Goal: Task Accomplishment & Management: Complete application form

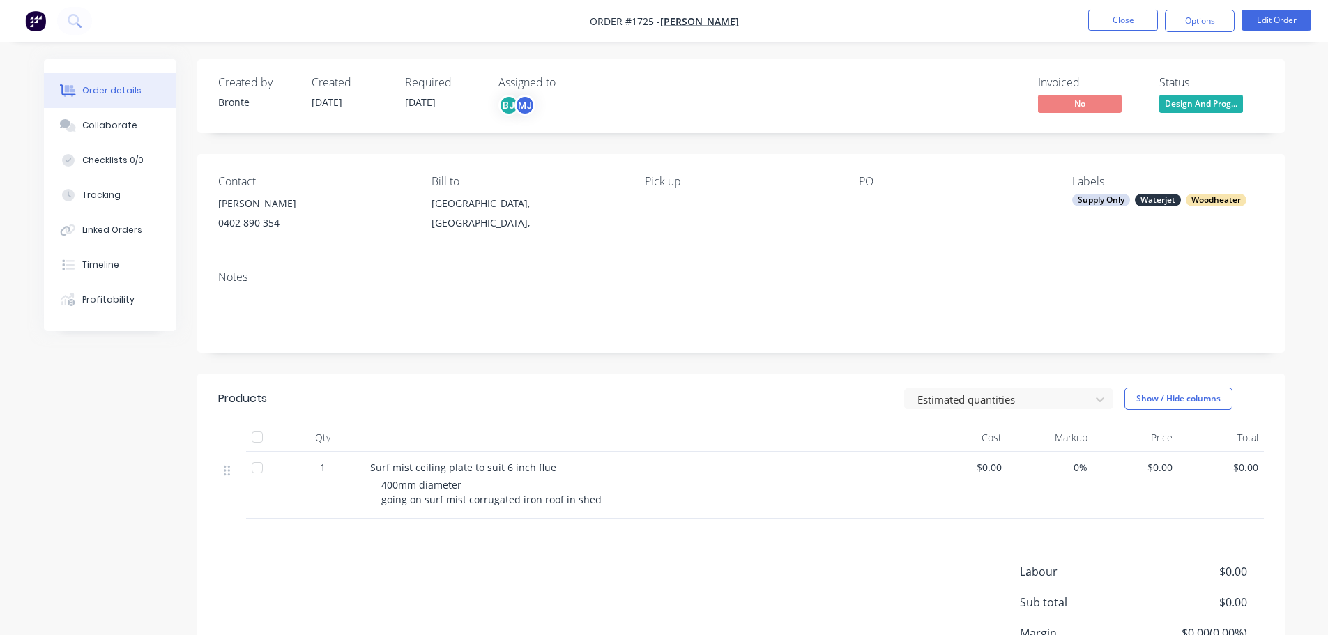
click at [935, 109] on div "Invoiced No Status Design And Prog..." at bounding box center [951, 96] width 626 height 40
click at [1208, 102] on span "Design And Prog..." at bounding box center [1201, 103] width 84 height 17
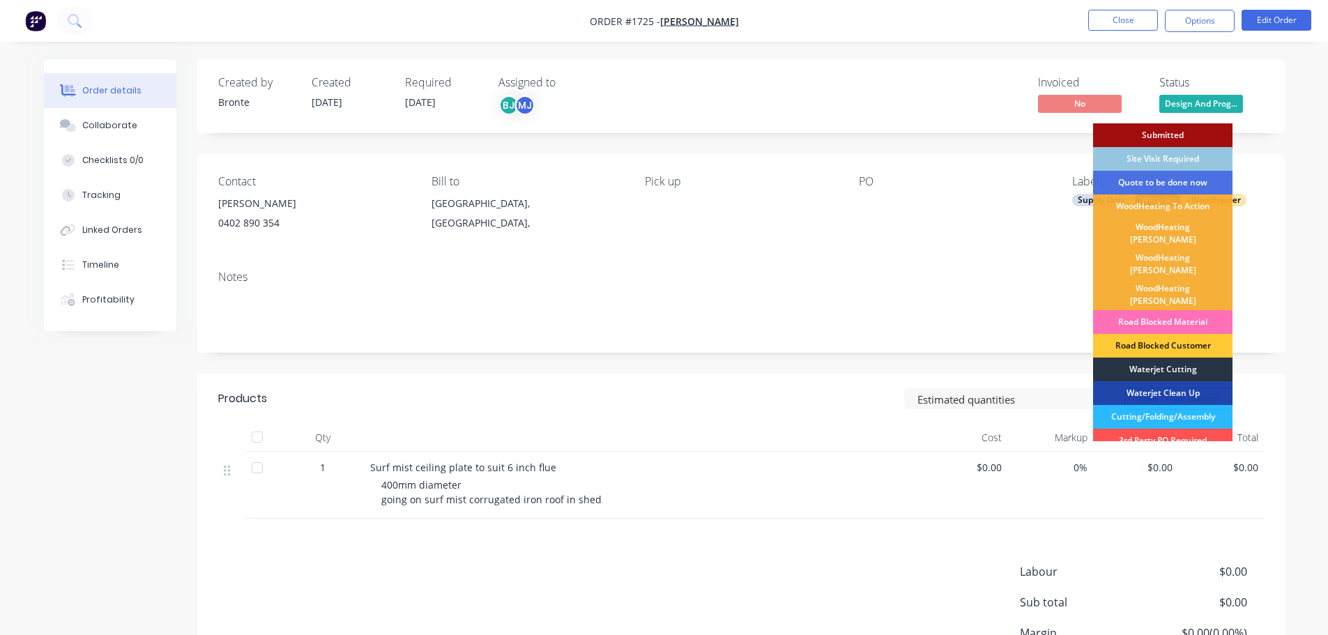
click at [1177, 358] on div "Waterjet Cutting" at bounding box center [1162, 370] width 139 height 24
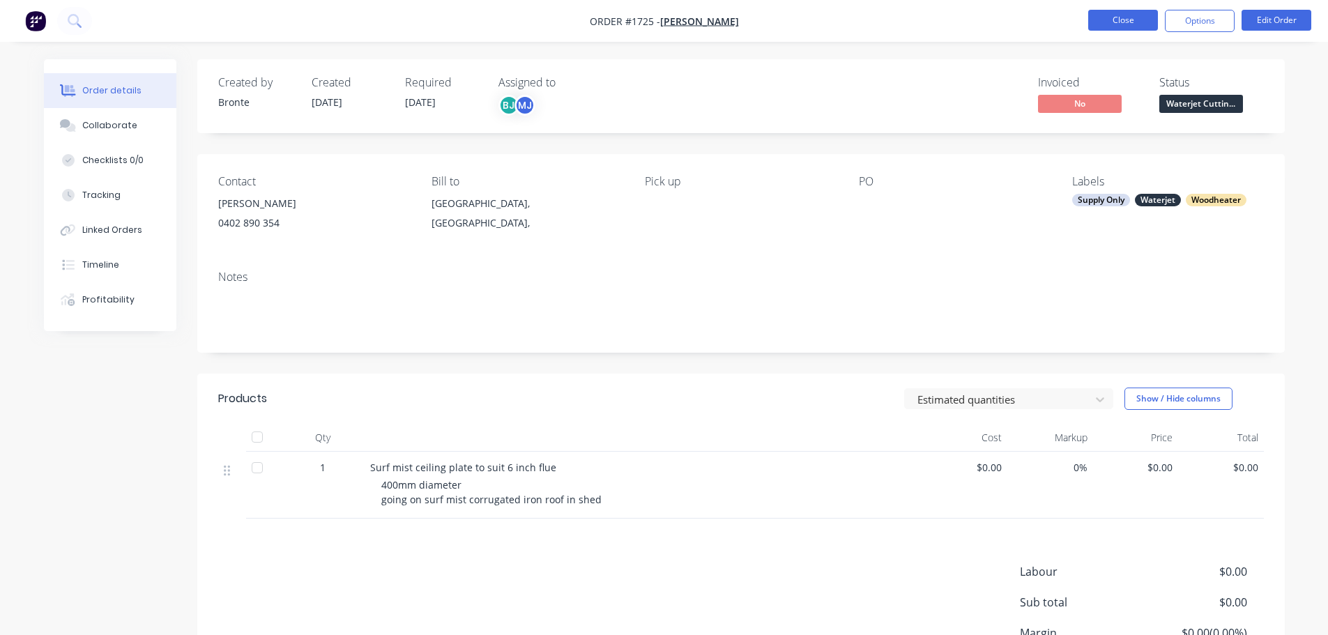
click at [1122, 13] on button "Close" at bounding box center [1123, 20] width 70 height 21
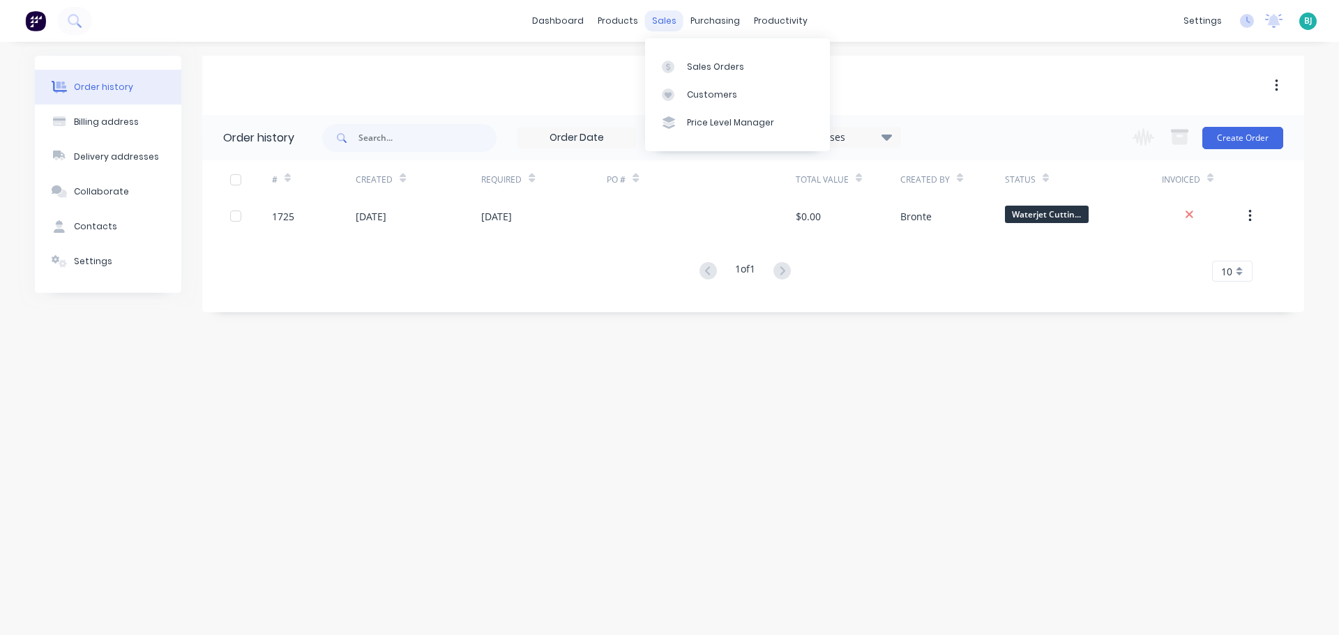
click at [667, 26] on div "sales" at bounding box center [664, 20] width 38 height 21
click at [698, 64] on div "Sales Orders" at bounding box center [715, 67] width 57 height 13
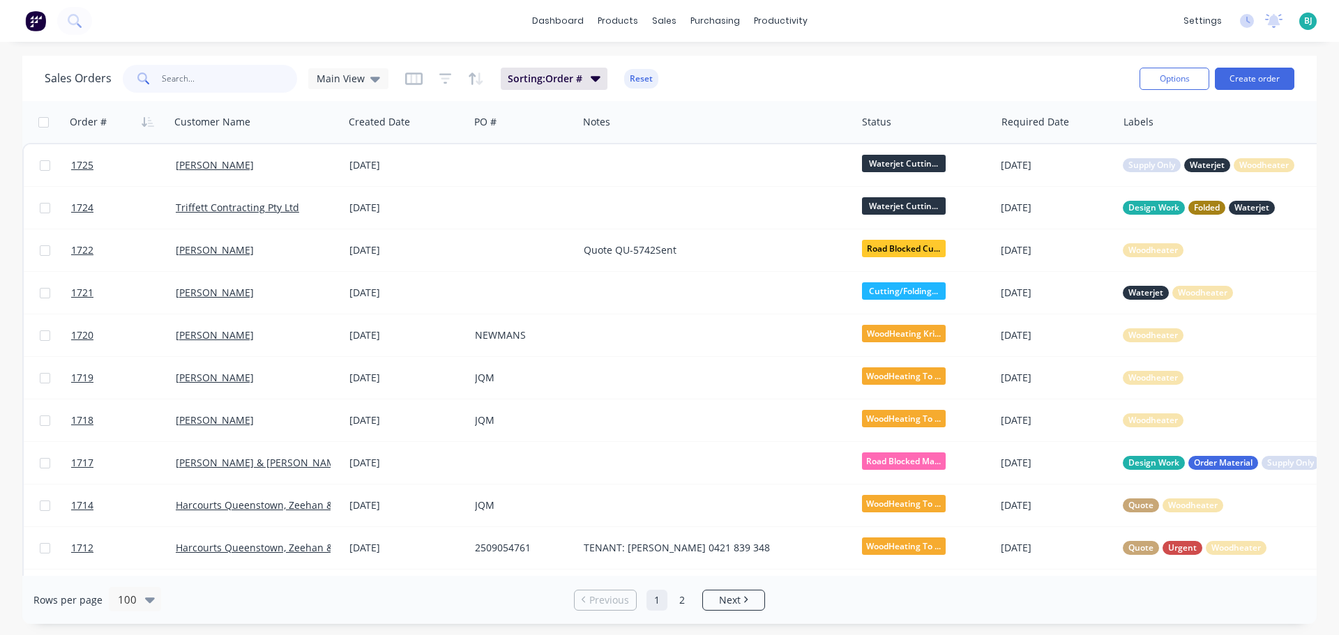
click at [257, 70] on input "text" at bounding box center [230, 79] width 136 height 28
type input "grange"
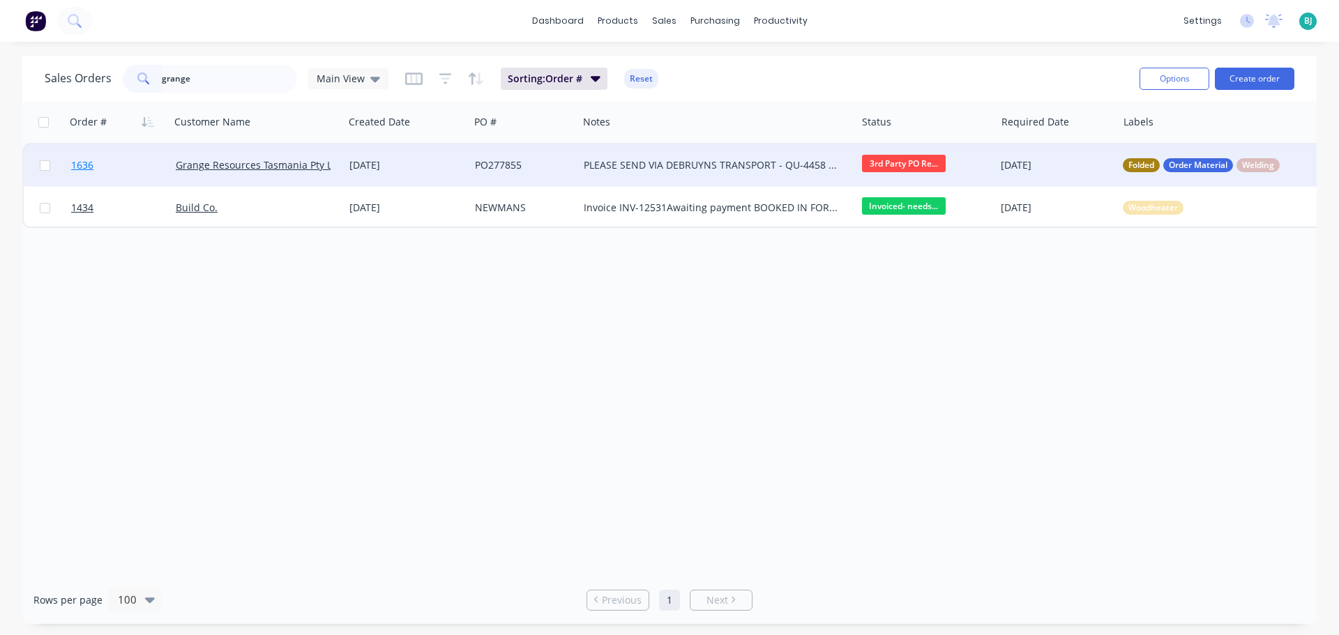
click at [133, 174] on link "1636" at bounding box center [123, 165] width 105 height 42
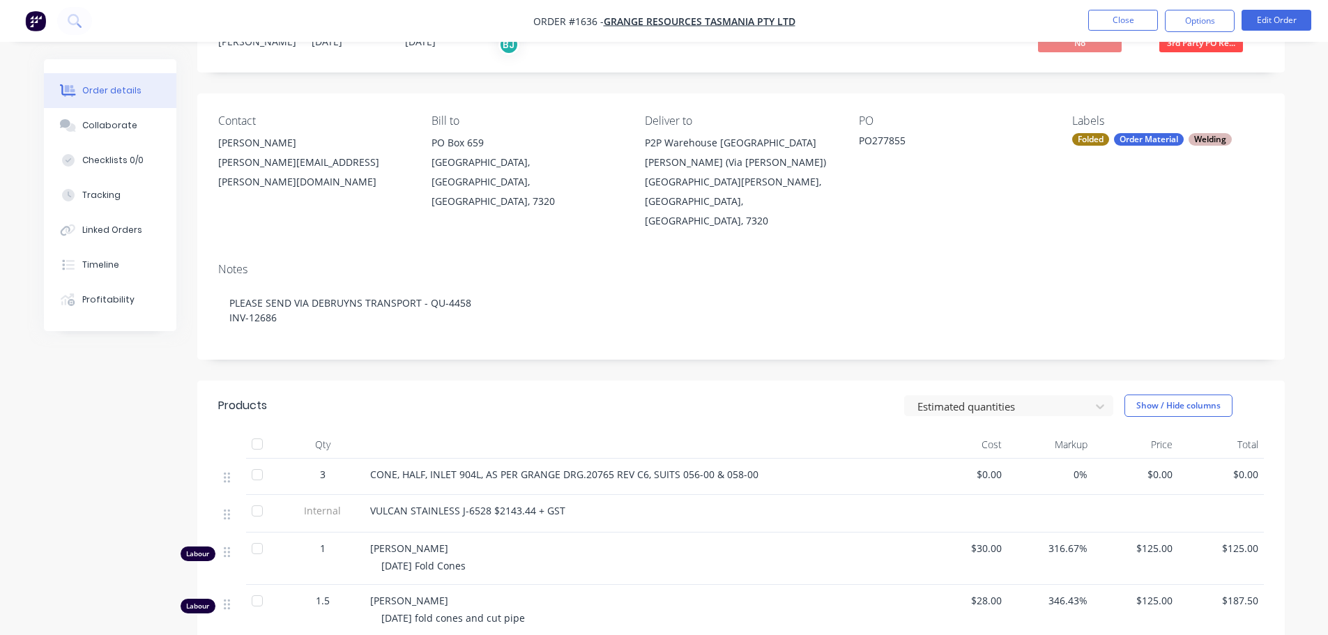
scroll to position [139, 0]
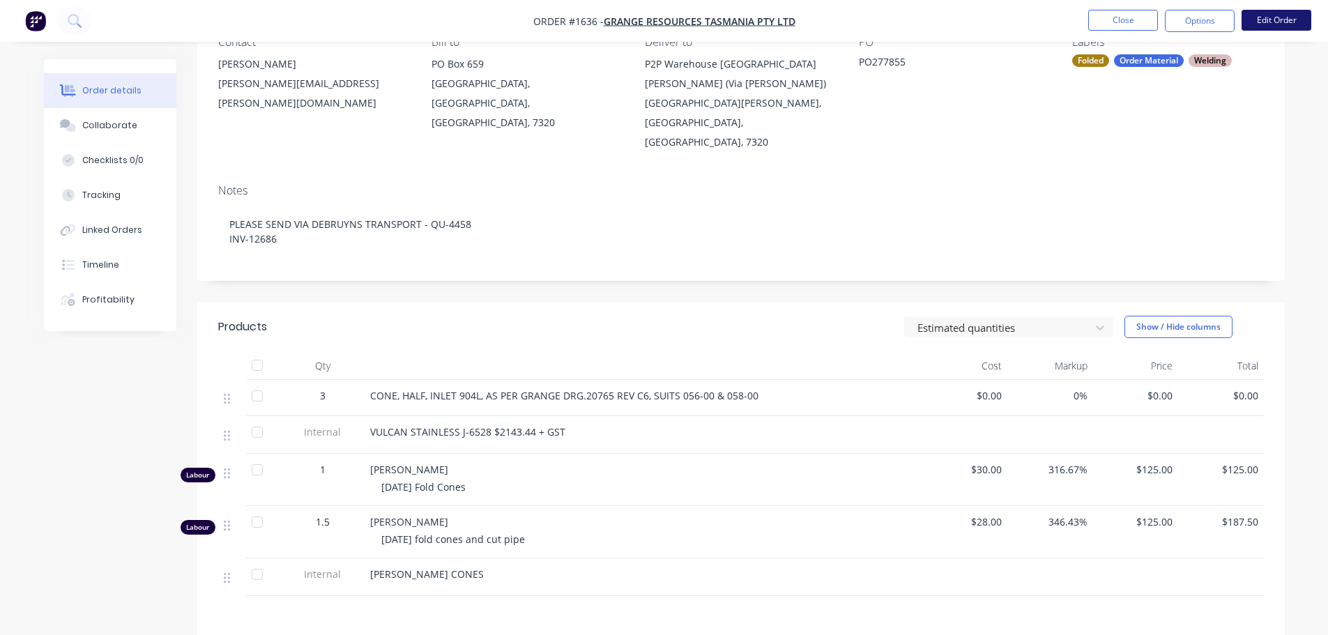
click at [1281, 22] on button "Edit Order" at bounding box center [1277, 20] width 70 height 21
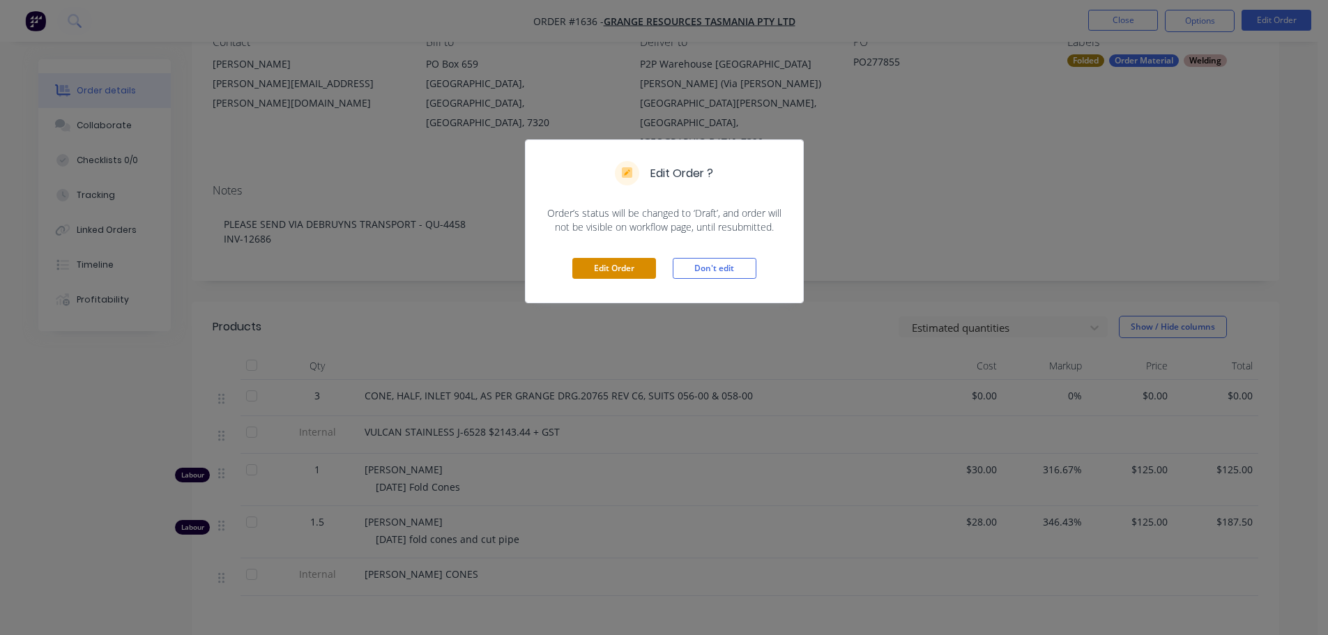
click at [620, 273] on button "Edit Order" at bounding box center [614, 268] width 84 height 21
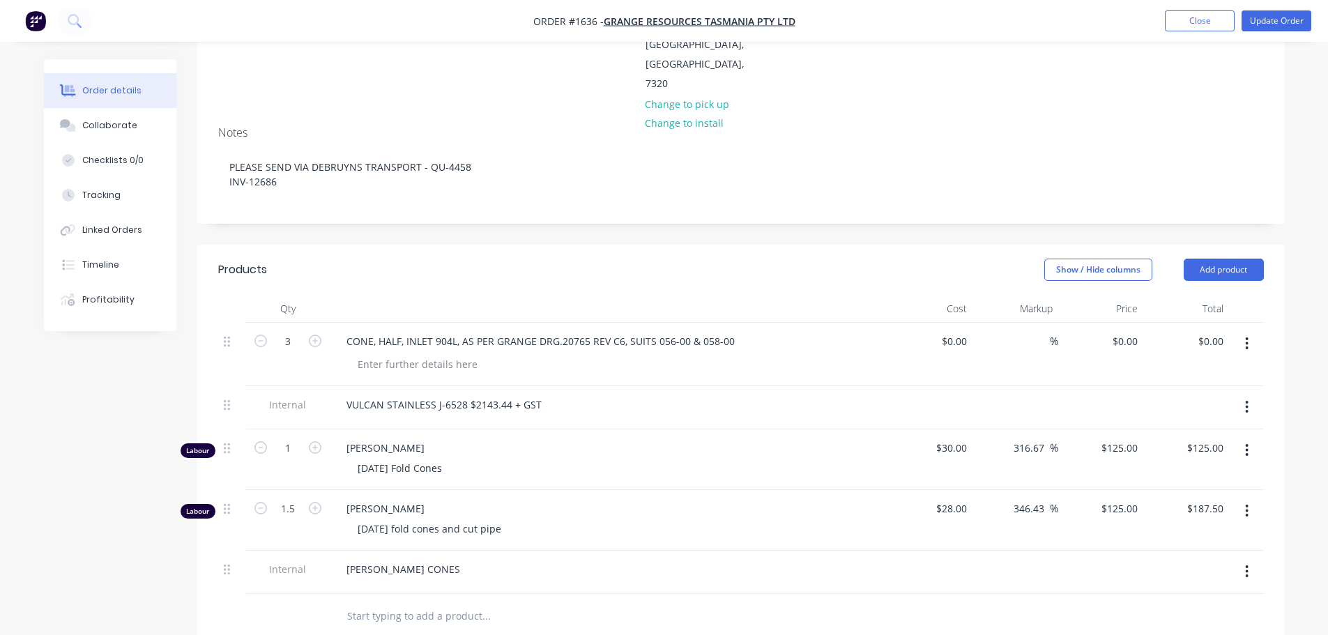
scroll to position [279, 0]
click at [463, 558] on div "[PERSON_NAME] CONES" at bounding box center [403, 568] width 136 height 20
click at [346, 558] on div "[PERSON_NAME] CONES 3 hours" at bounding box center [403, 575] width 136 height 35
click at [605, 616] on input "text" at bounding box center [485, 630] width 279 height 28
click at [1292, 23] on button "Update Order" at bounding box center [1277, 20] width 70 height 21
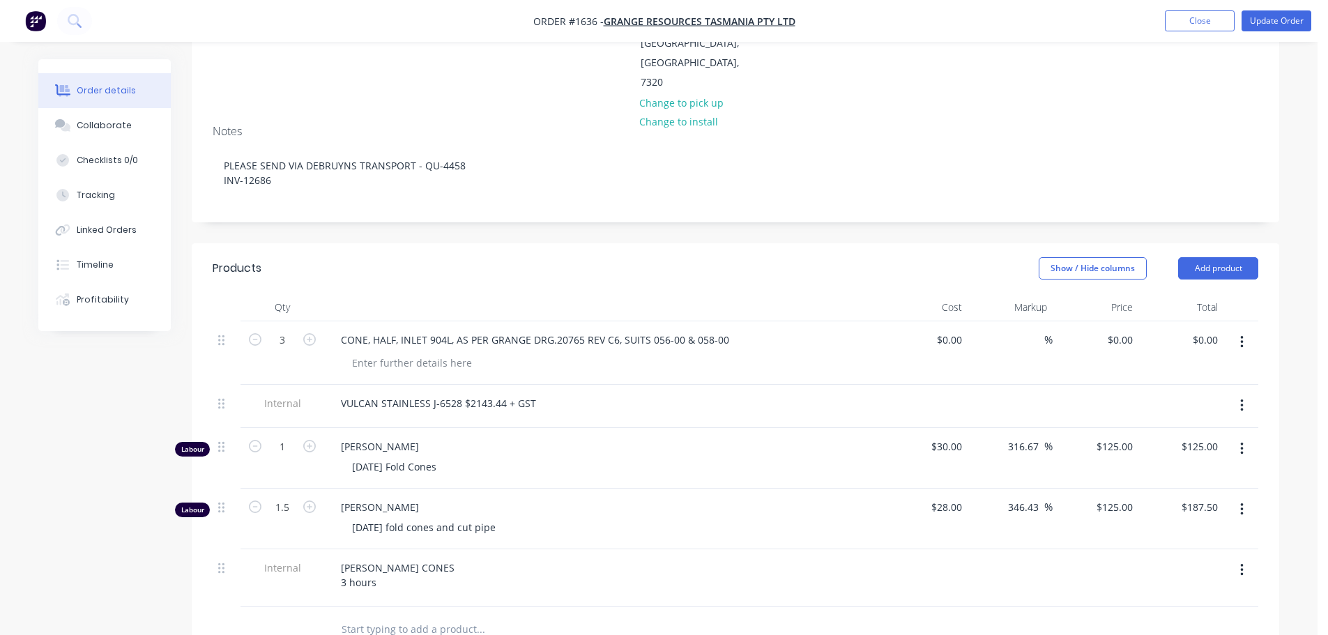
scroll to position [0, 0]
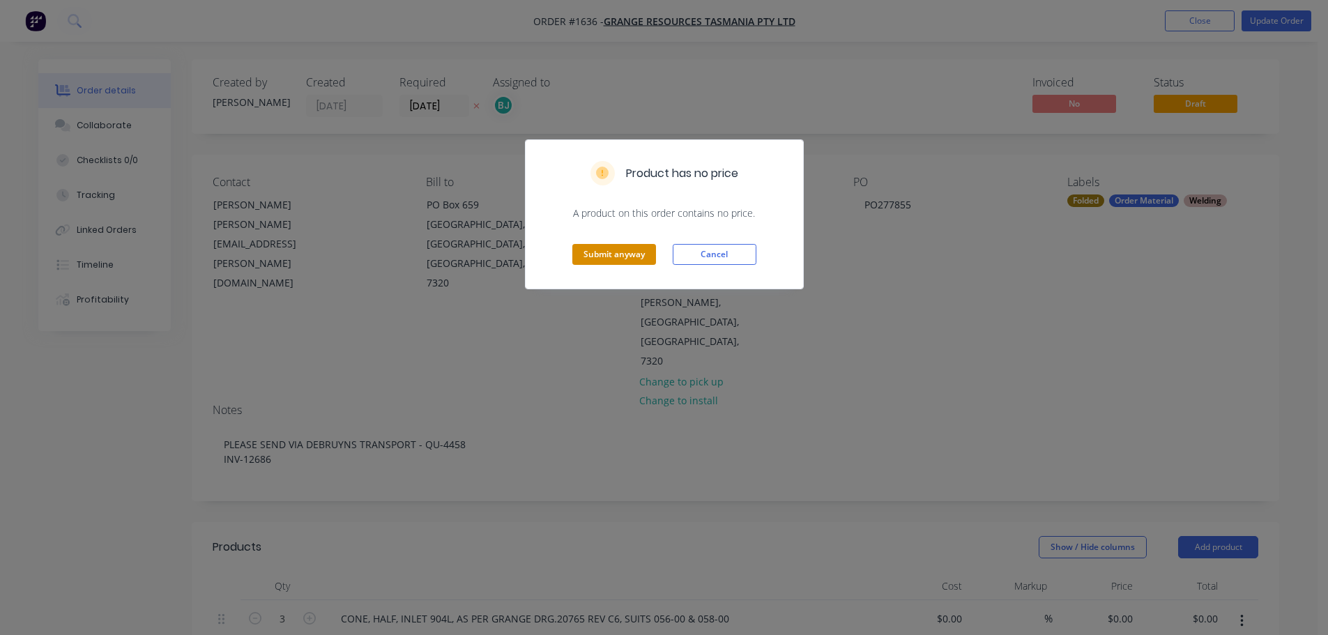
click at [624, 259] on button "Submit anyway" at bounding box center [614, 254] width 84 height 21
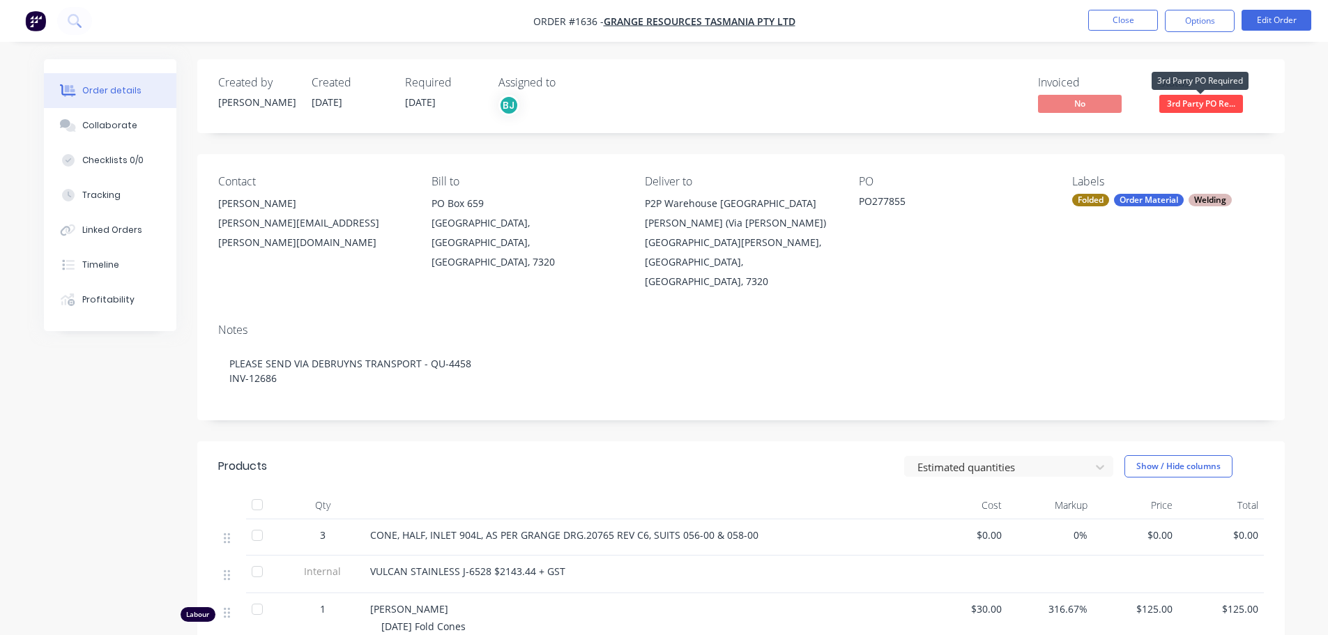
click at [1217, 100] on span "3rd Party PO Re..." at bounding box center [1201, 103] width 84 height 17
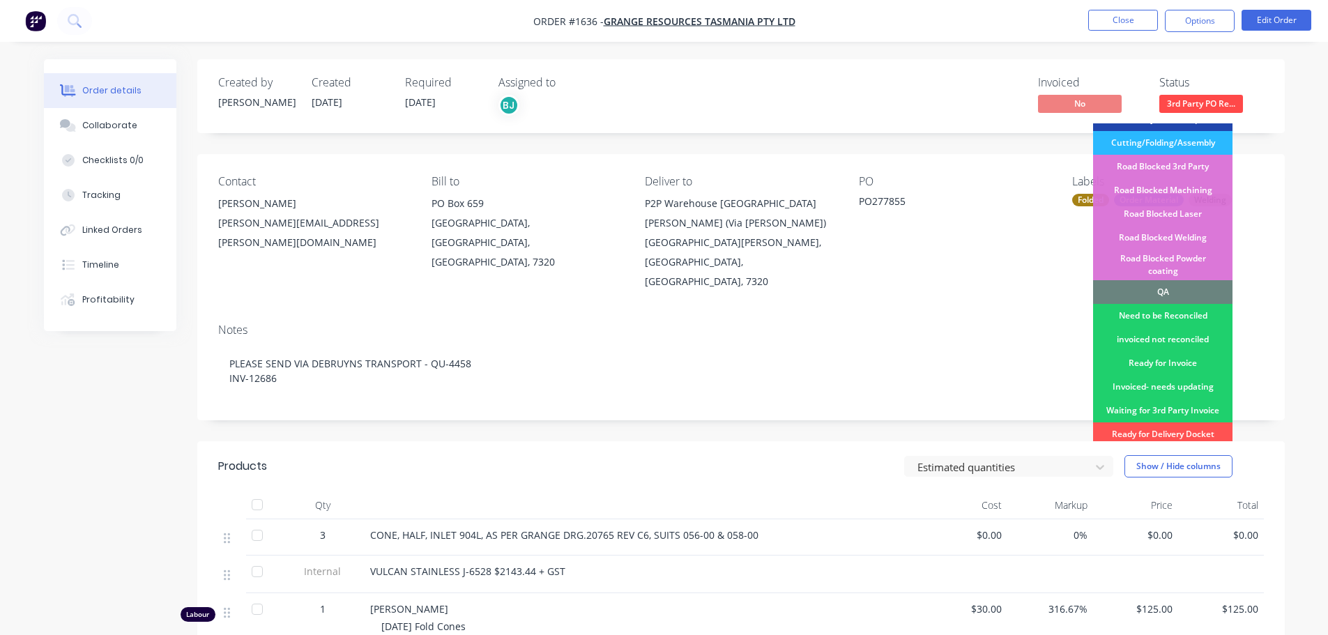
scroll to position [349, 0]
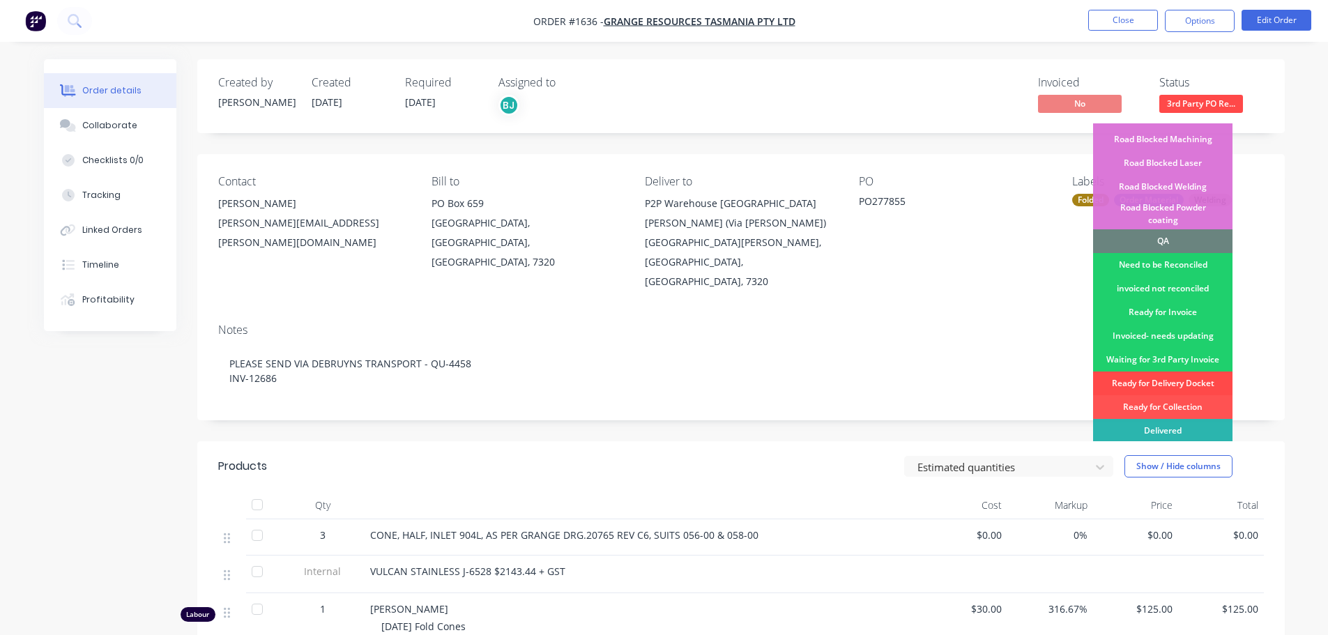
click at [1171, 372] on div "Ready for Delivery Docket" at bounding box center [1162, 384] width 139 height 24
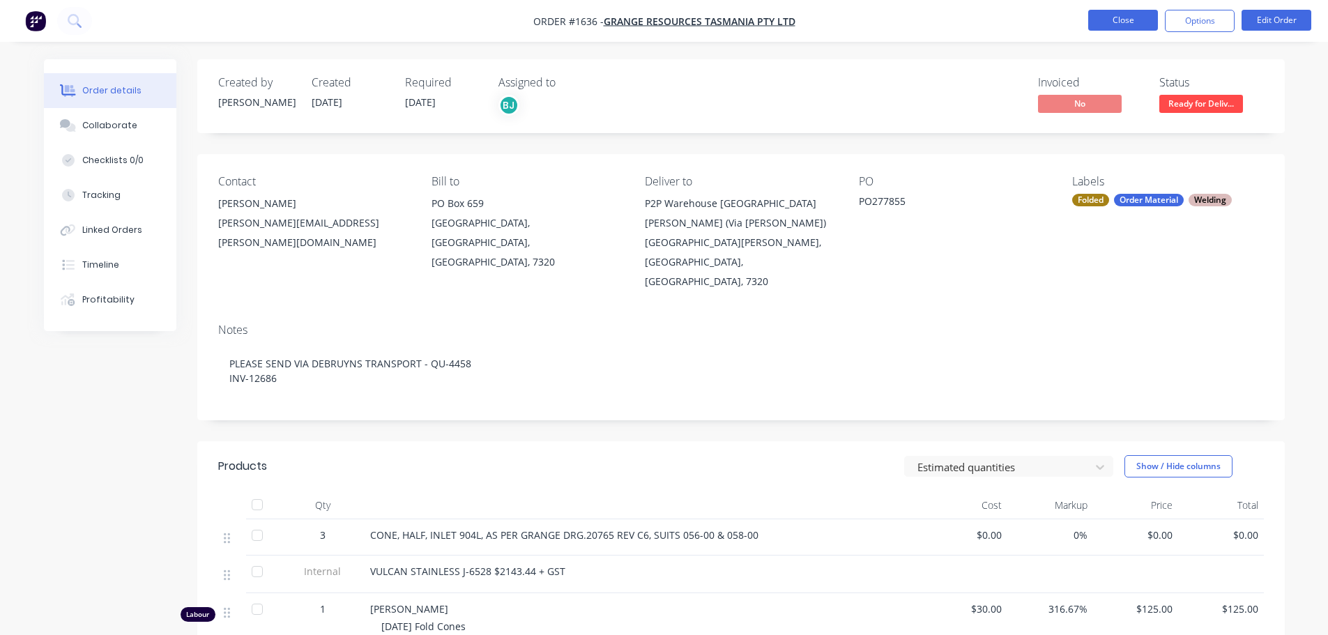
click at [1131, 13] on button "Close" at bounding box center [1123, 20] width 70 height 21
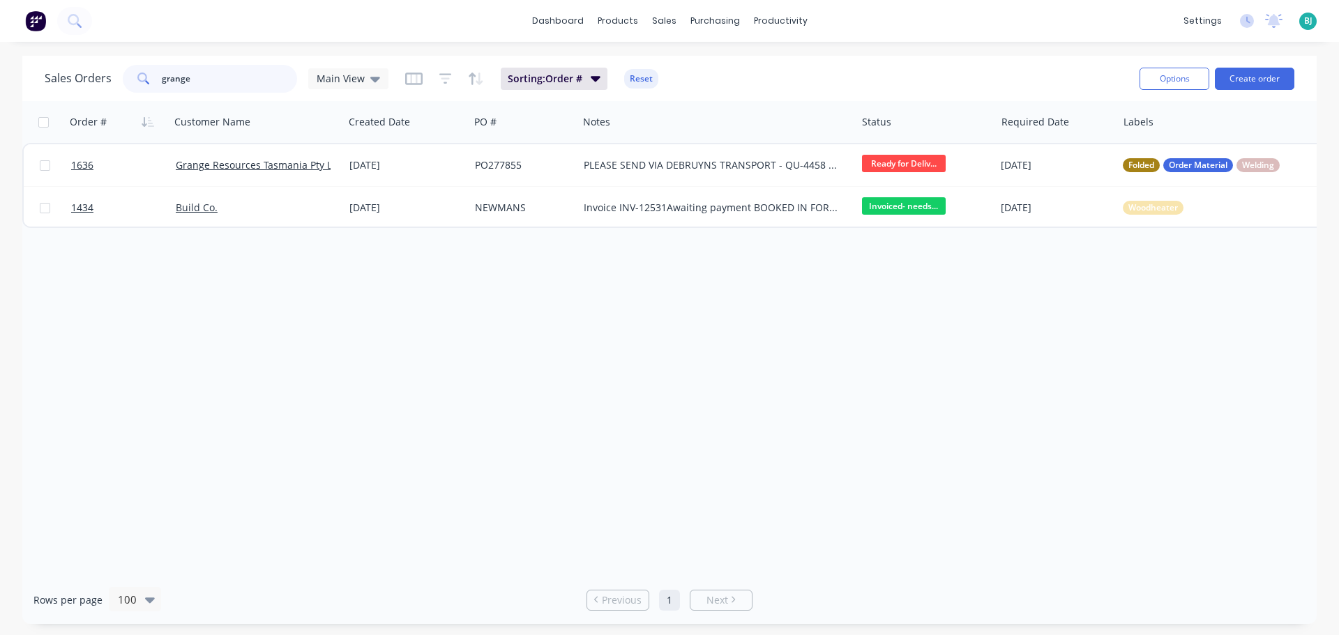
drag, startPoint x: 234, startPoint y: 84, endPoint x: 109, endPoint y: 96, distance: 125.4
click at [109, 96] on div "Sales Orders grange Main View Sorting: Order # Reset Options Create order" at bounding box center [669, 78] width 1294 height 45
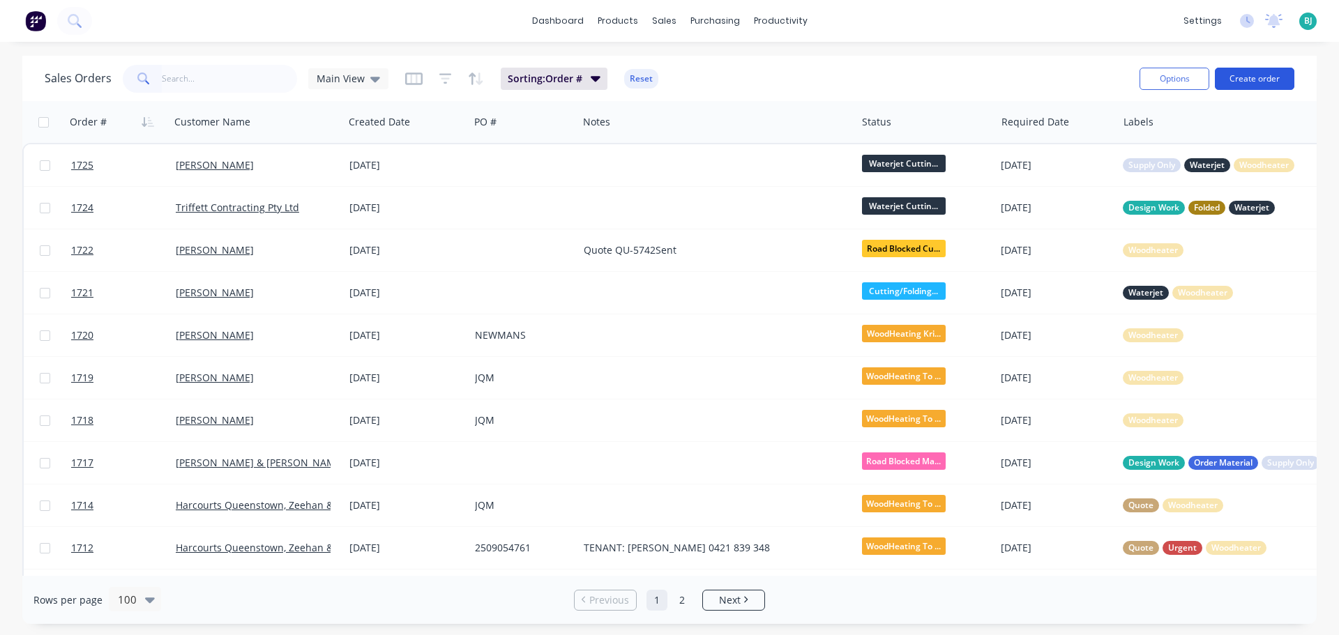
click at [1258, 85] on button "Create order" at bounding box center [1253, 79] width 79 height 22
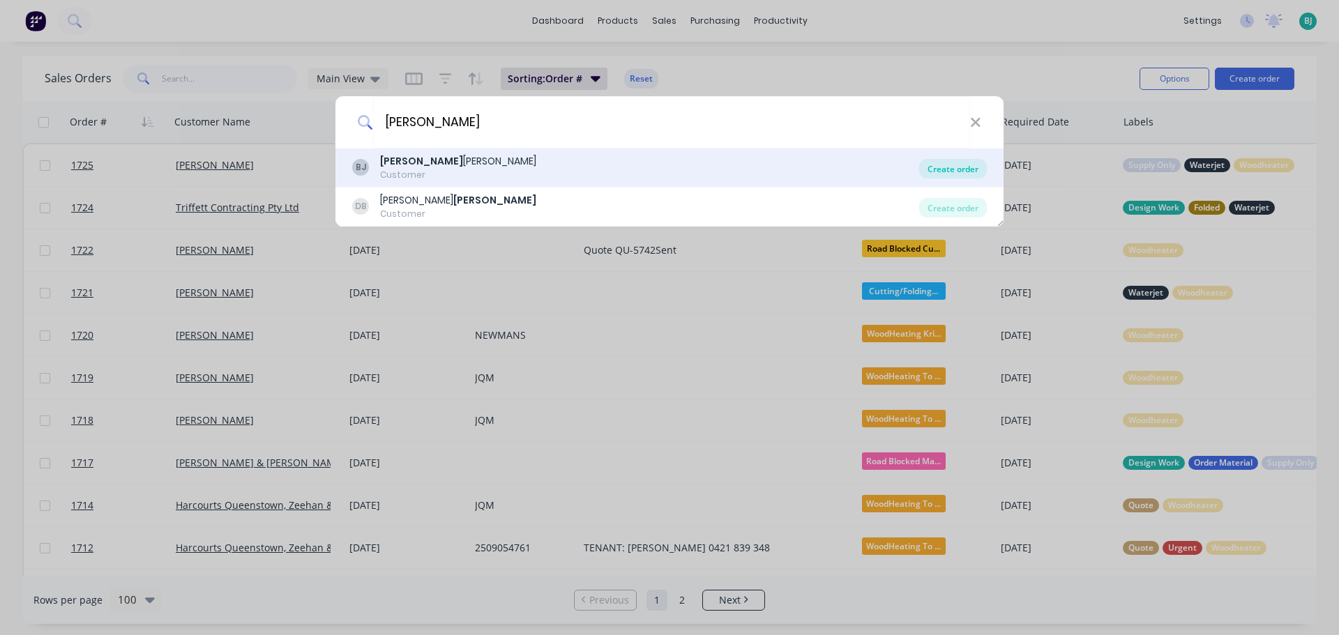
type input "[PERSON_NAME]"
click at [944, 164] on div "Create order" at bounding box center [953, 169] width 68 height 20
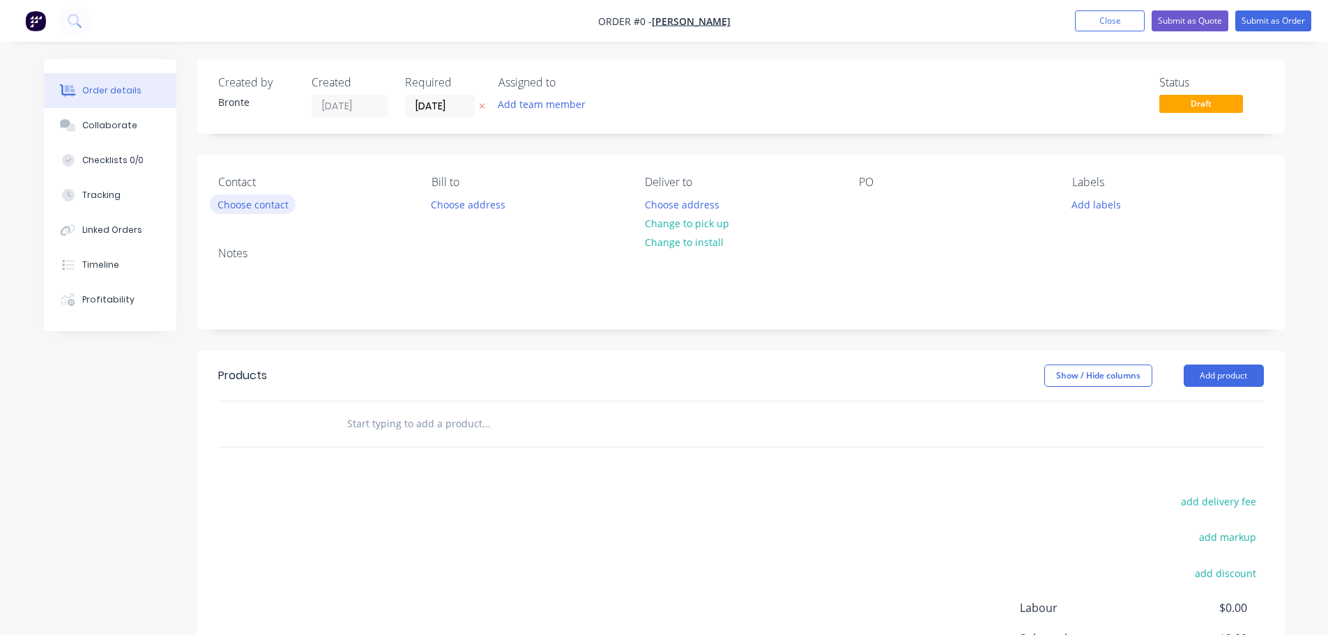
click at [279, 200] on button "Choose contact" at bounding box center [253, 204] width 86 height 19
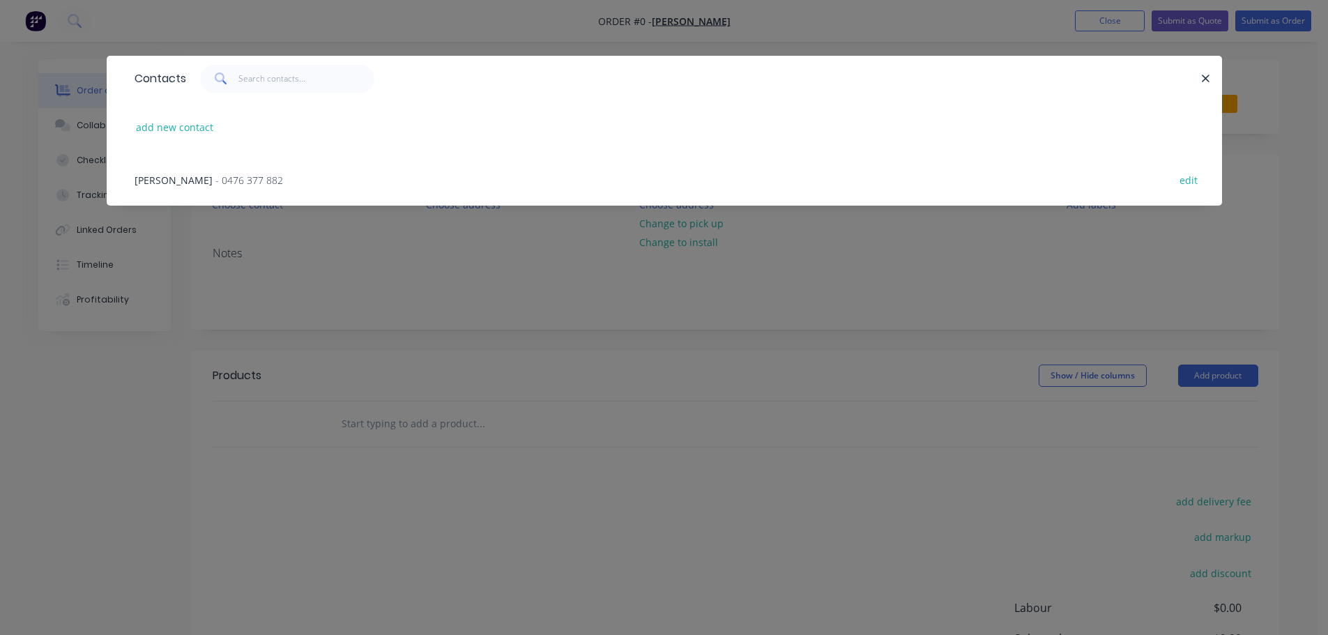
click at [270, 177] on div "[PERSON_NAME] - 0476 377 882 edit" at bounding box center [665, 179] width 1074 height 52
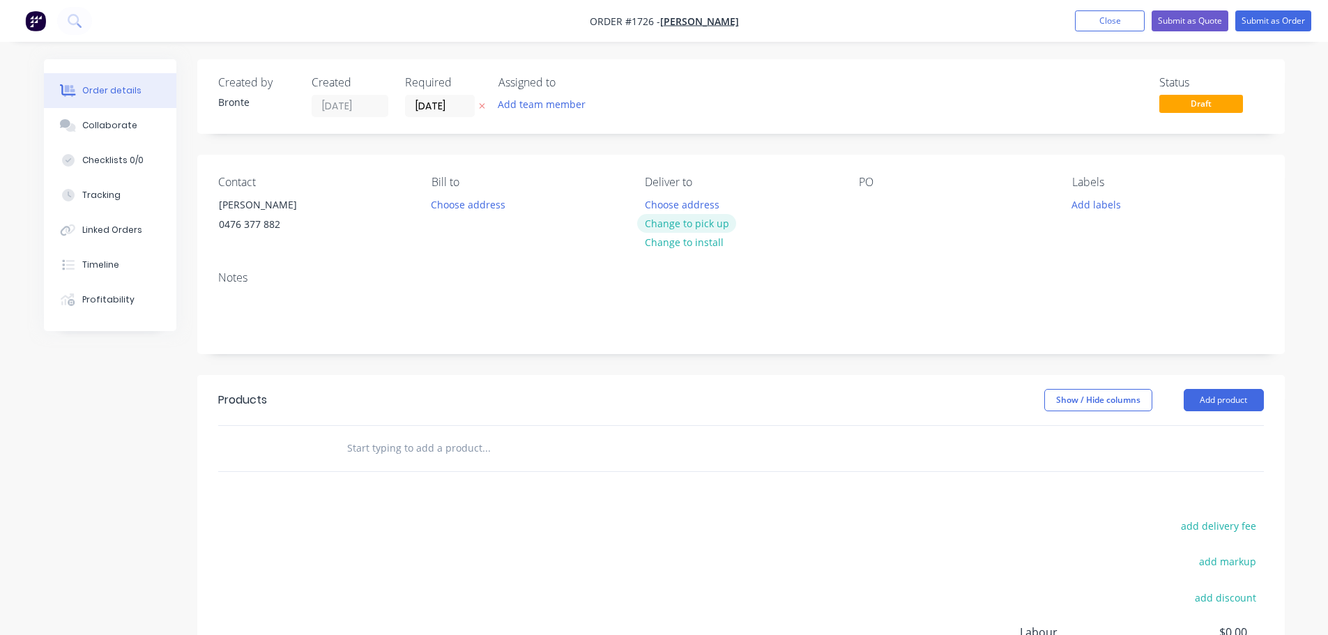
click at [701, 226] on button "Change to pick up" at bounding box center [686, 223] width 99 height 19
click at [562, 107] on button "Add team member" at bounding box center [541, 104] width 102 height 19
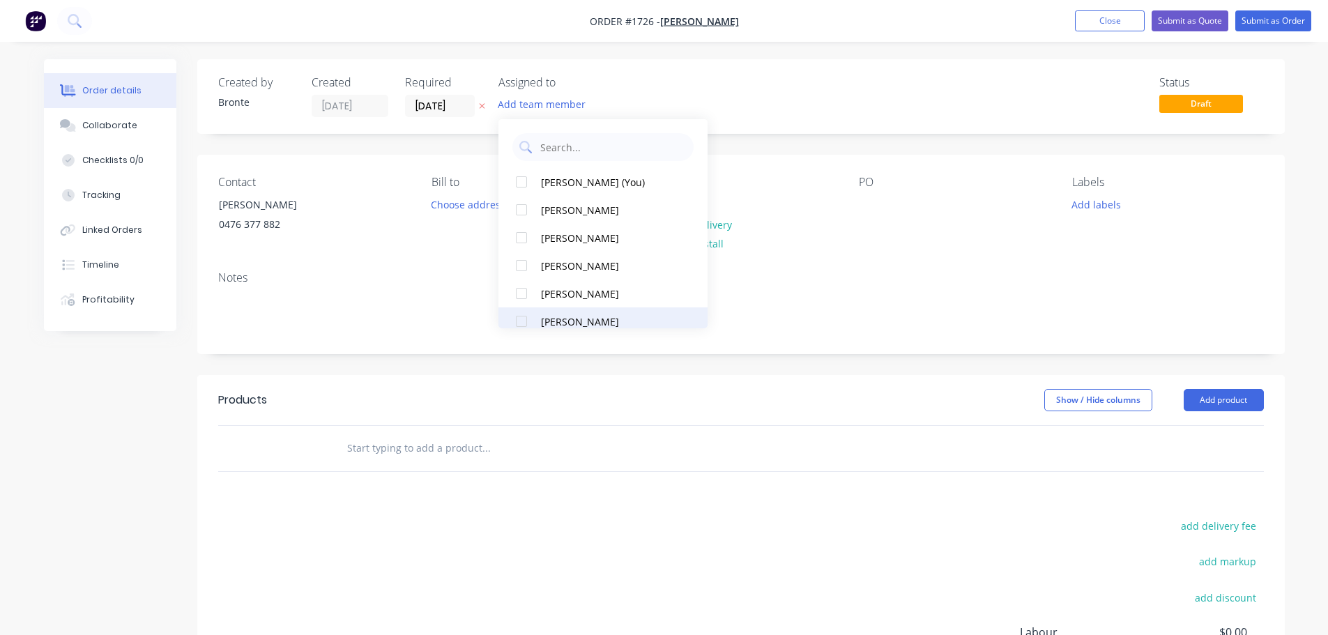
click at [522, 318] on div at bounding box center [522, 321] width 28 height 28
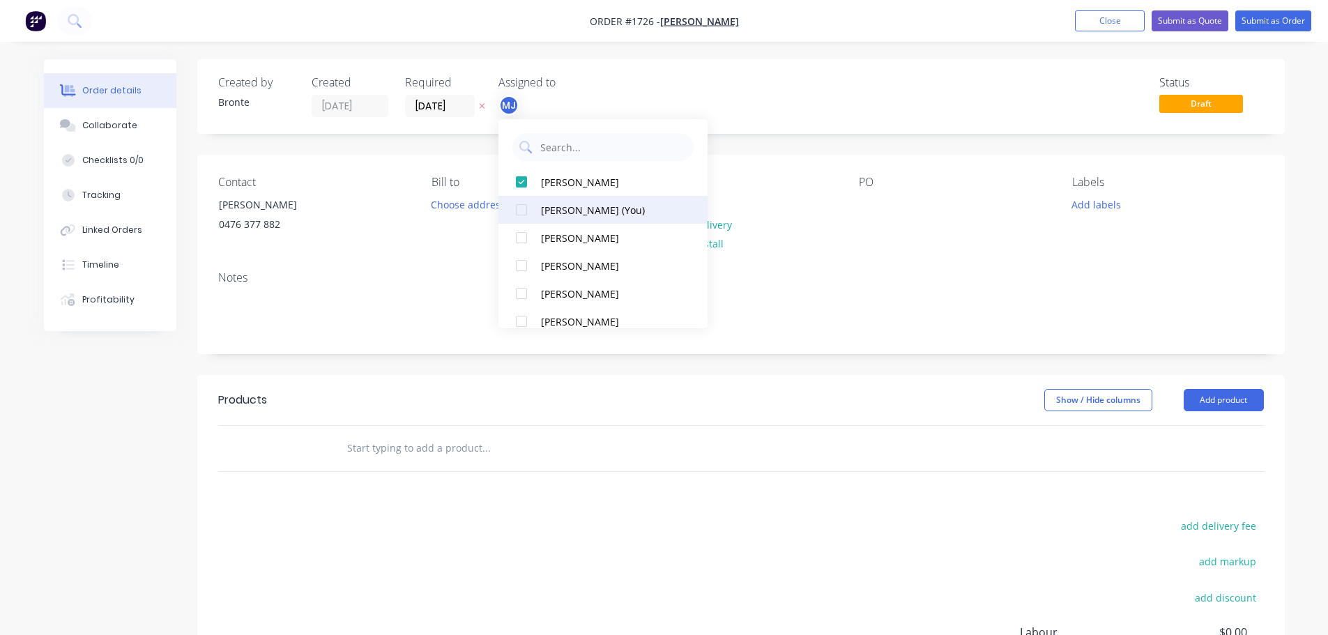
click at [525, 203] on div at bounding box center [522, 210] width 28 height 28
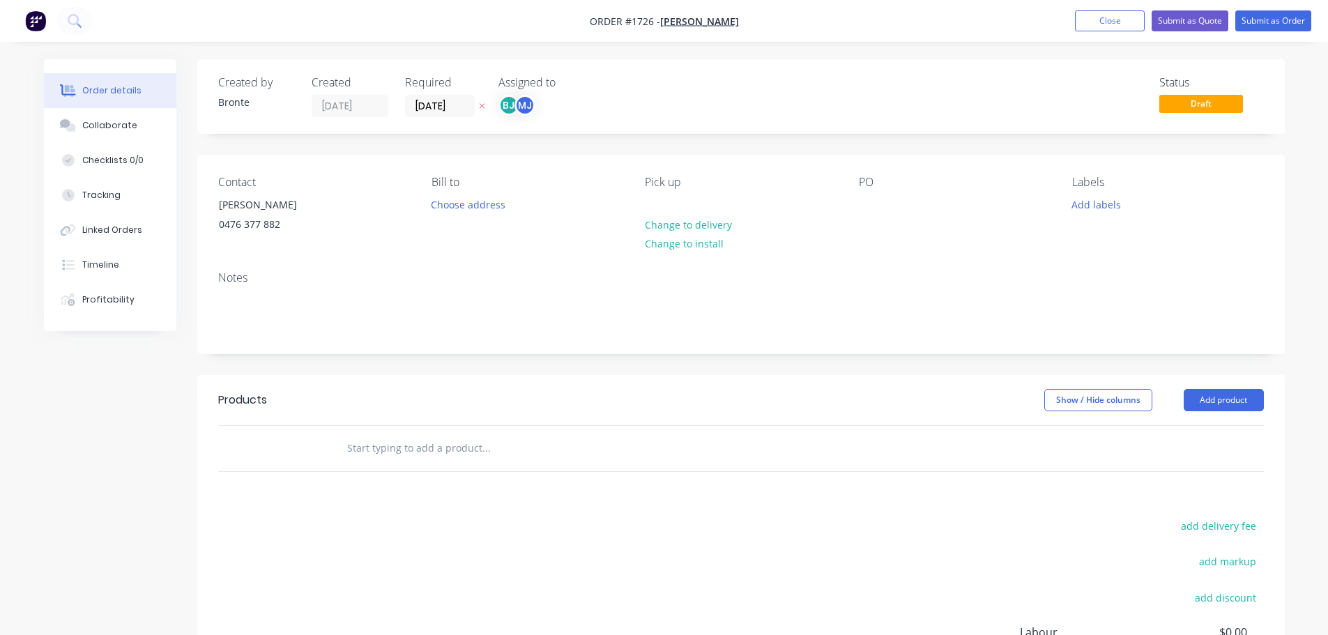
drag, startPoint x: 810, startPoint y: 70, endPoint x: 1055, endPoint y: 275, distance: 319.3
click at [811, 70] on div "Created by Bronte Created [DATE] Required [DATE] Assigned to BJ MJ Status Draft" at bounding box center [741, 96] width 1088 height 75
click at [1215, 392] on button "Add product" at bounding box center [1224, 400] width 80 height 22
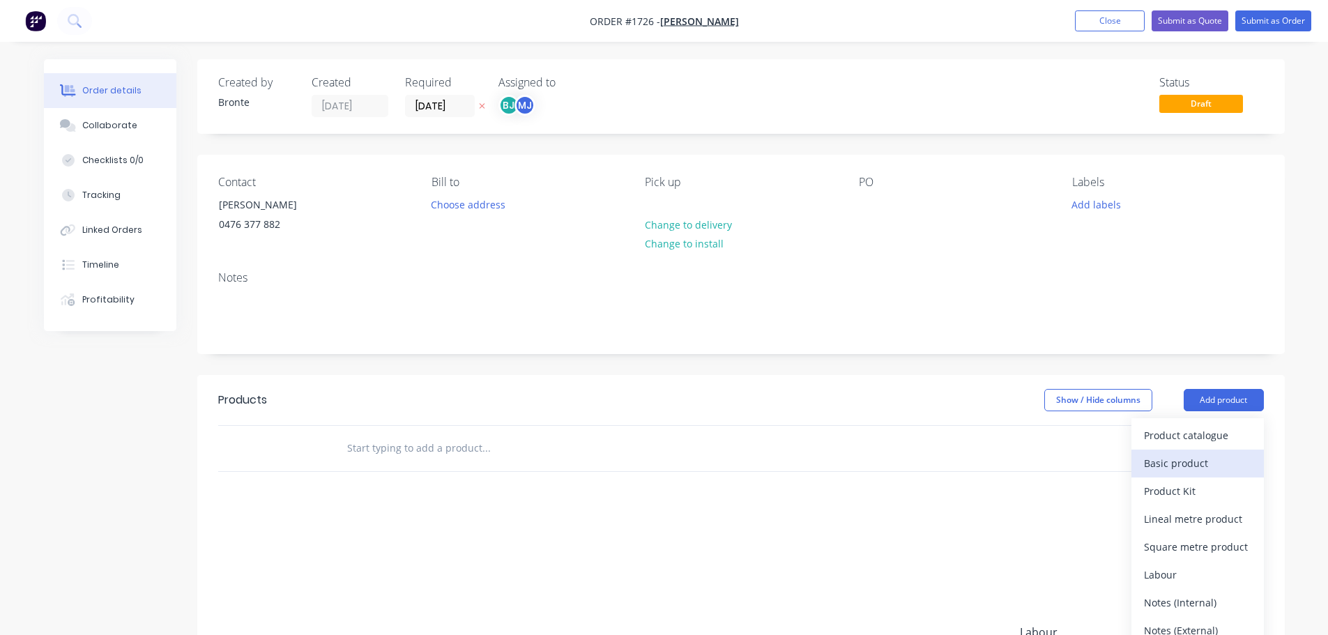
click at [1192, 466] on div "Basic product" at bounding box center [1197, 463] width 107 height 20
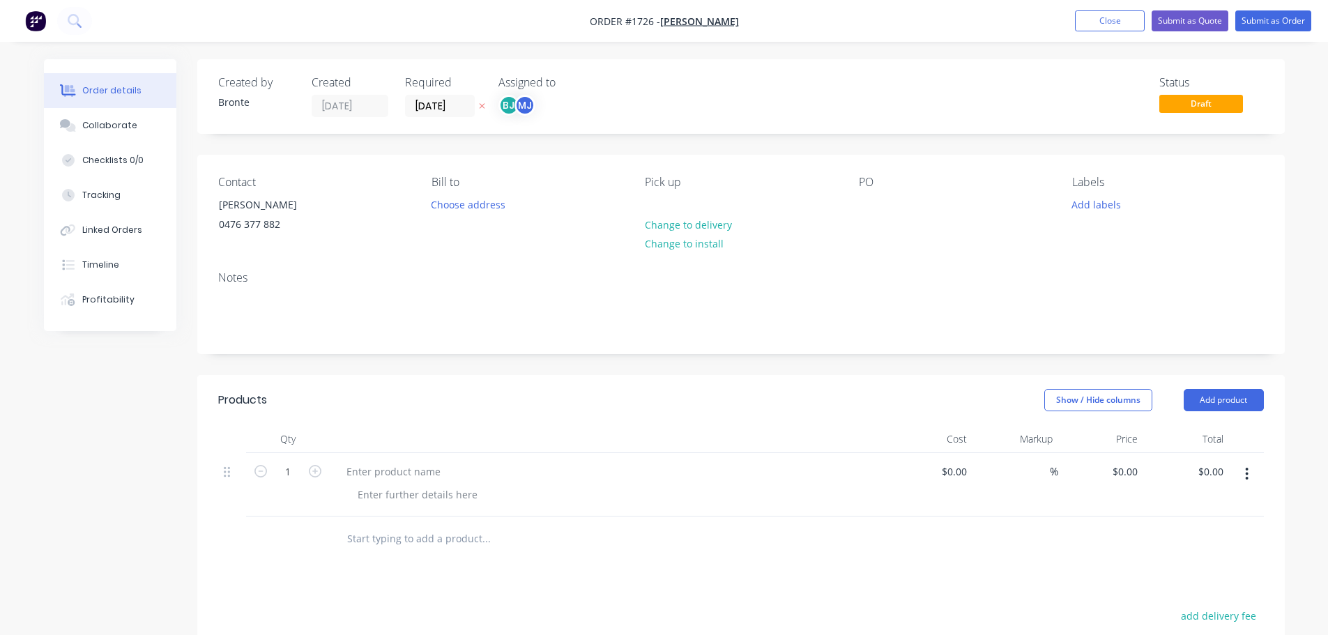
click at [373, 482] on div at bounding box center [609, 484] width 558 height 63
click at [380, 475] on div at bounding box center [393, 472] width 116 height 20
click at [514, 371] on div "Created by Bronte Created [DATE] Required [DATE] Assigned to BJ MJ Status Draft…" at bounding box center [741, 477] width 1088 height 837
click at [1281, 20] on button "Submit as Order" at bounding box center [1273, 20] width 76 height 21
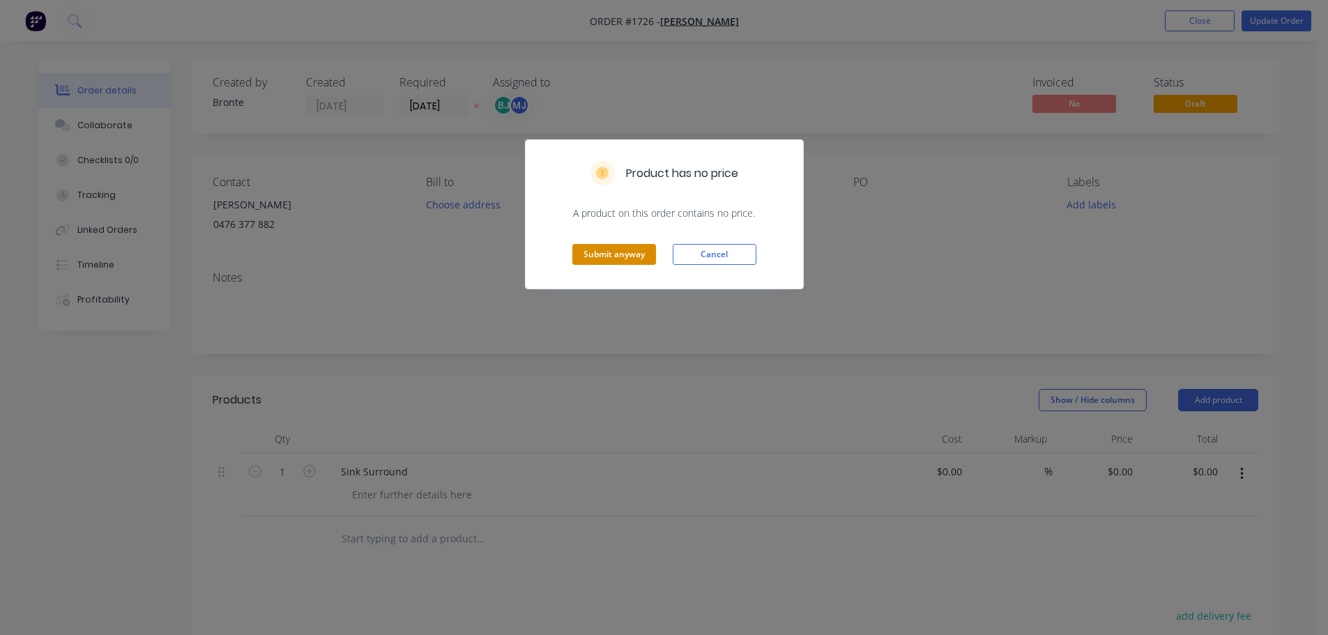
click at [626, 257] on button "Submit anyway" at bounding box center [614, 254] width 84 height 21
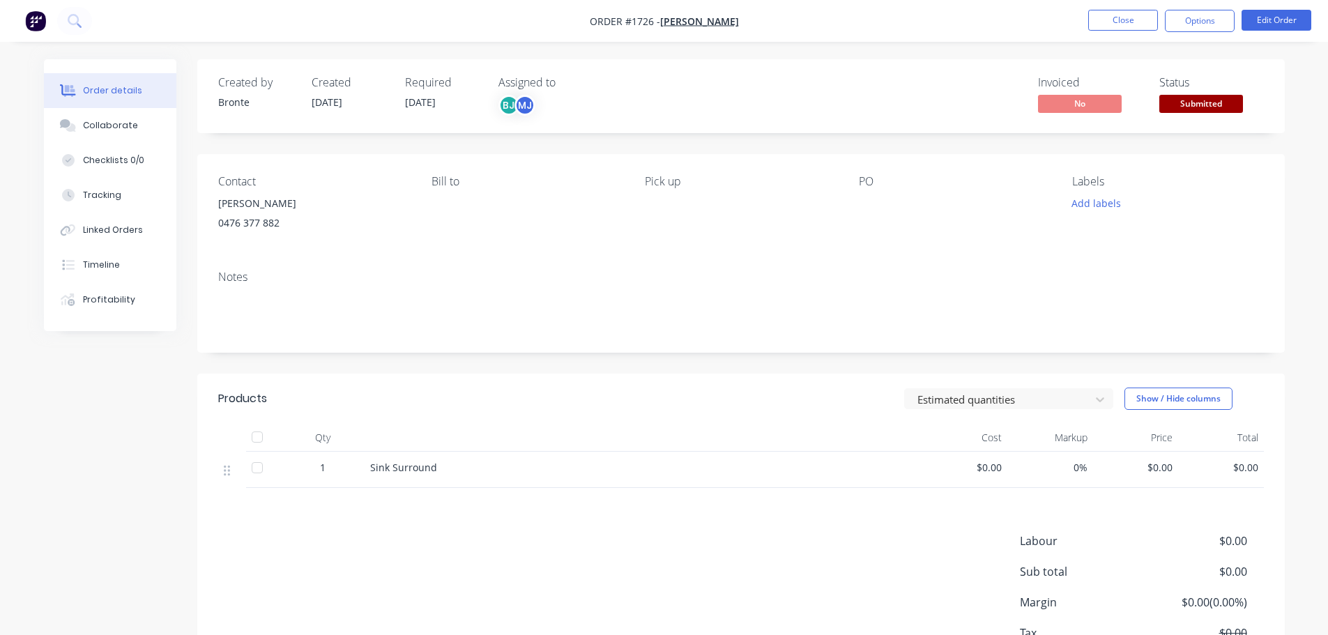
drag, startPoint x: 1192, startPoint y: 25, endPoint x: 1187, endPoint y: 38, distance: 14.1
click at [1192, 24] on button "Options" at bounding box center [1200, 21] width 70 height 22
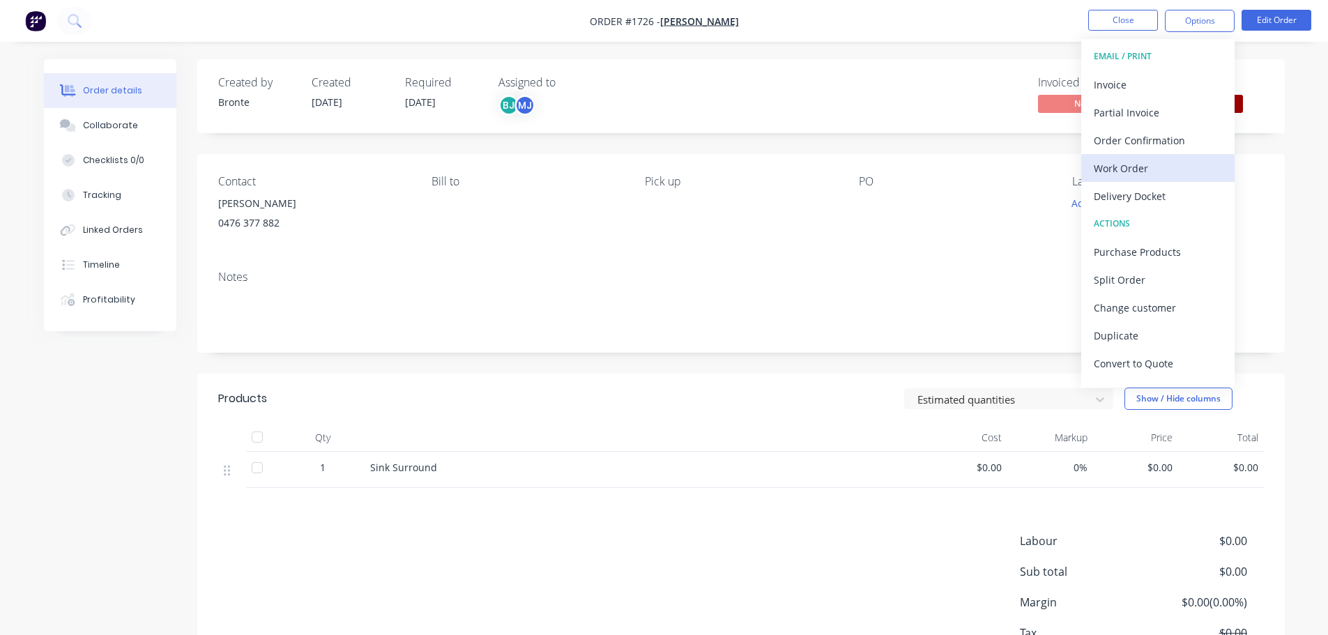
click at [1138, 167] on div "Work Order" at bounding box center [1158, 168] width 128 height 20
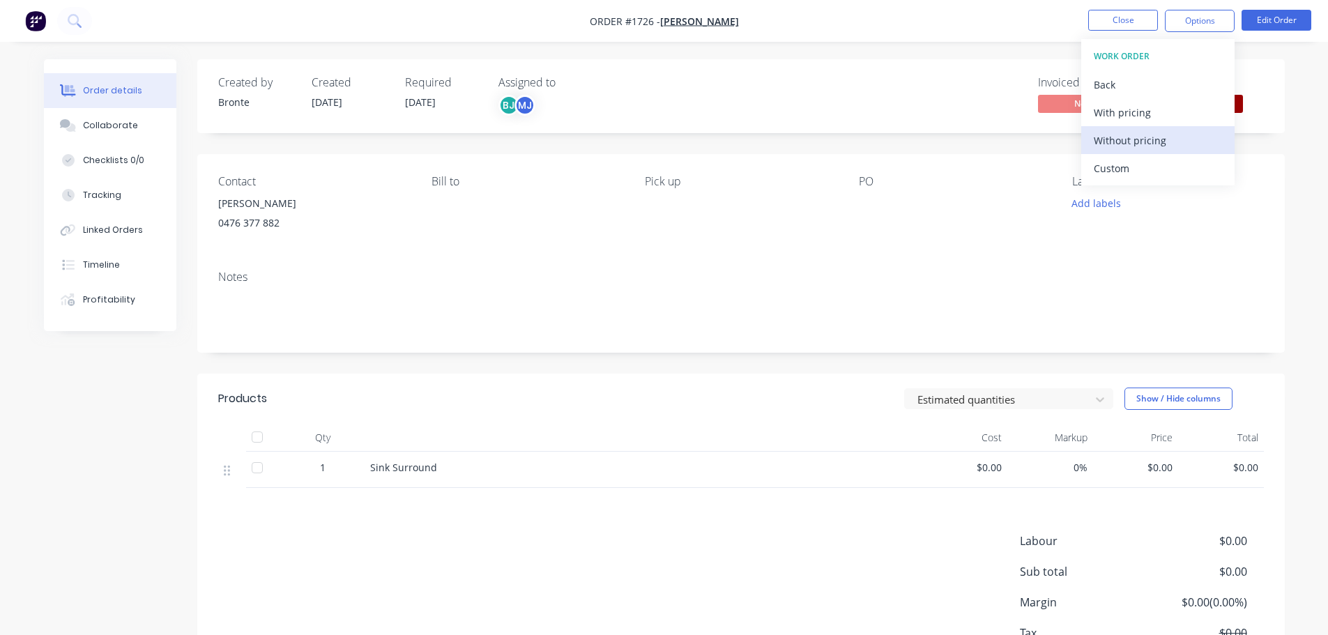
click at [1158, 141] on div "Without pricing" at bounding box center [1158, 140] width 128 height 20
